Goal: Task Accomplishment & Management: Manage account settings

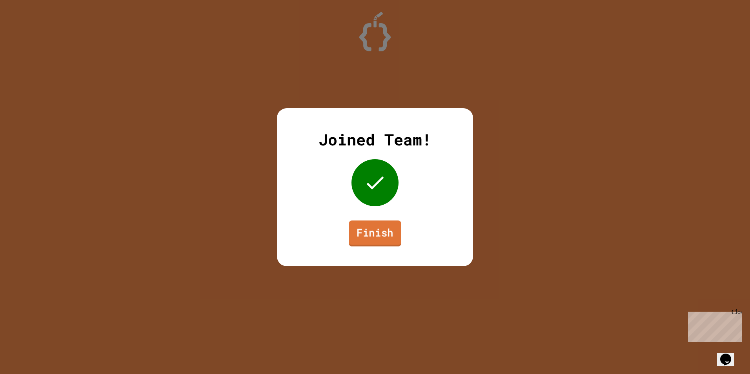
click at [373, 231] on link "Finish" at bounding box center [375, 233] width 53 height 26
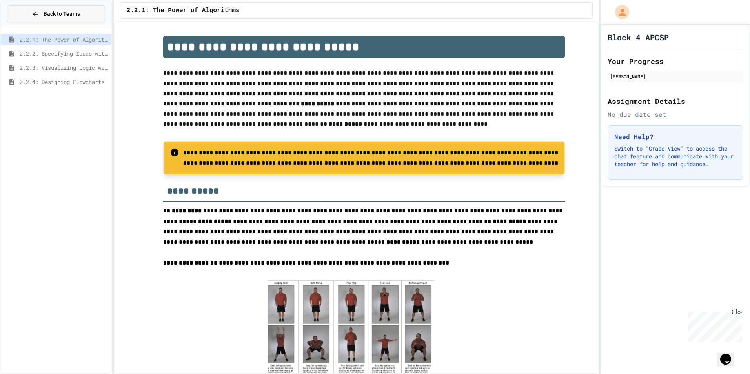
click at [49, 16] on span "Back to Teams" at bounding box center [62, 14] width 36 height 8
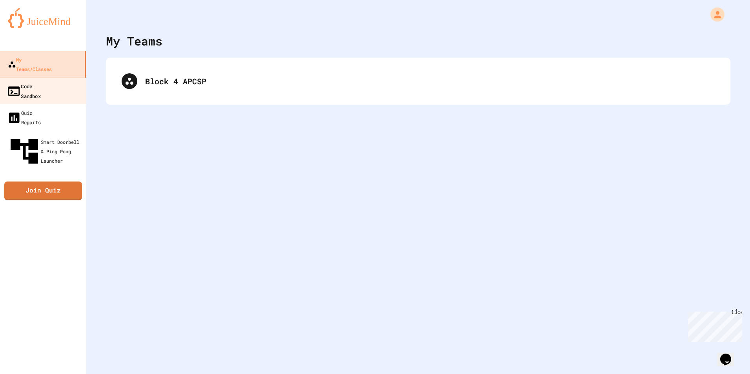
click at [41, 81] on div "Code Sandbox" at bounding box center [24, 90] width 34 height 19
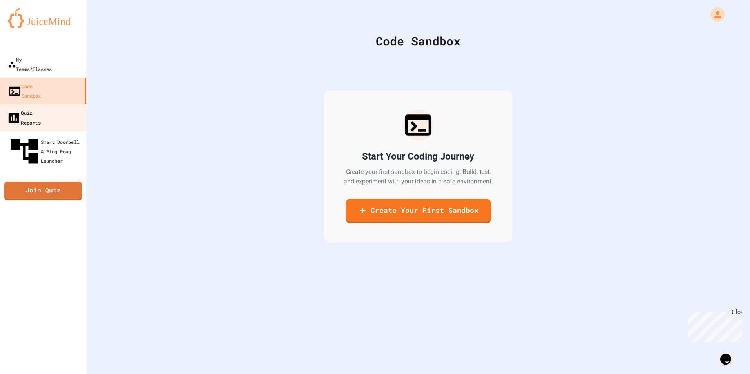
click at [41, 108] on div "Quiz Reports" at bounding box center [24, 117] width 34 height 19
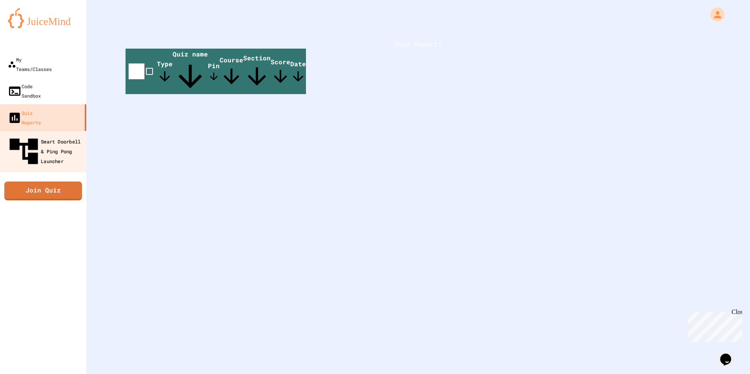
click at [53, 135] on div "Smart Doorbell & Ping Pong Launcher" at bounding box center [46, 152] width 78 height 34
